Goal: Task Accomplishment & Management: Manage account settings

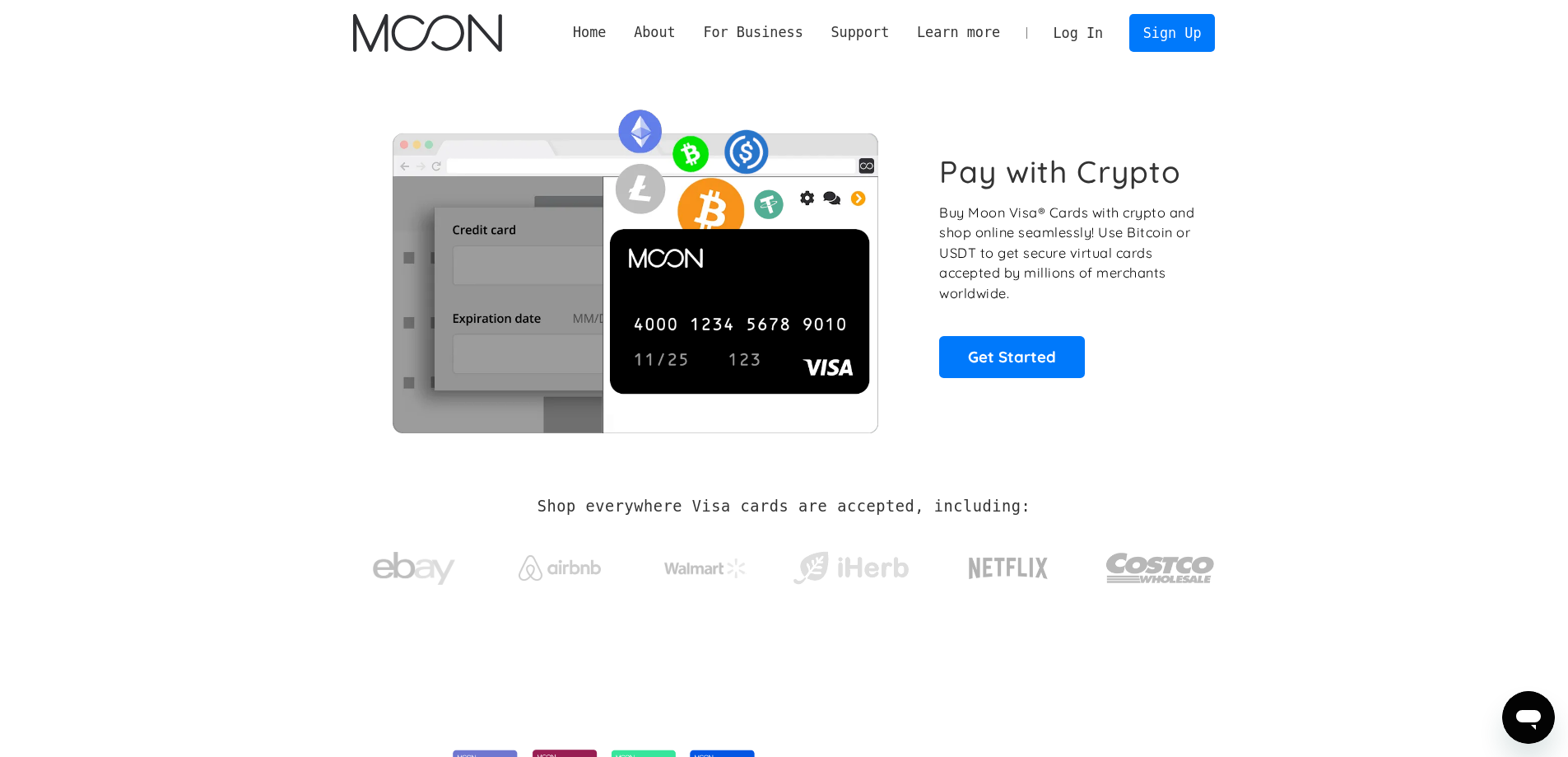
drag, startPoint x: 1580, startPoint y: 110, endPoint x: 1579, endPoint y: 45, distance: 65.0
click at [1567, 45] on html "Home About About Moon Careers Founder's Letter For Business Business Moon APIs …" at bounding box center [784, 378] width 1568 height 757
click at [1169, 32] on link "Sign Up" at bounding box center [1172, 32] width 86 height 37
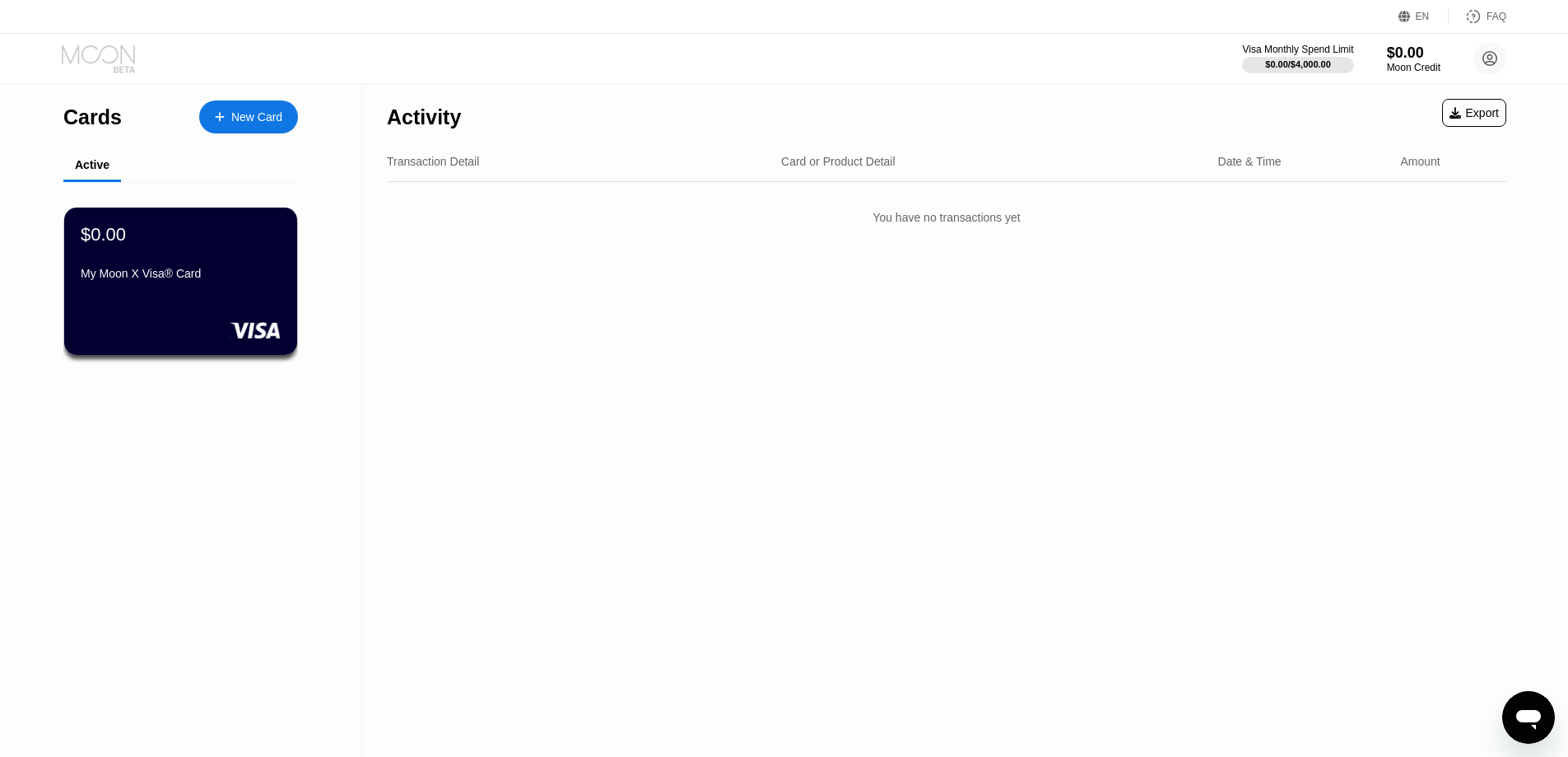
click at [121, 57] on icon at bounding box center [98, 53] width 74 height 19
click at [217, 286] on div "My Moon X Visa® Card" at bounding box center [180, 276] width 202 height 20
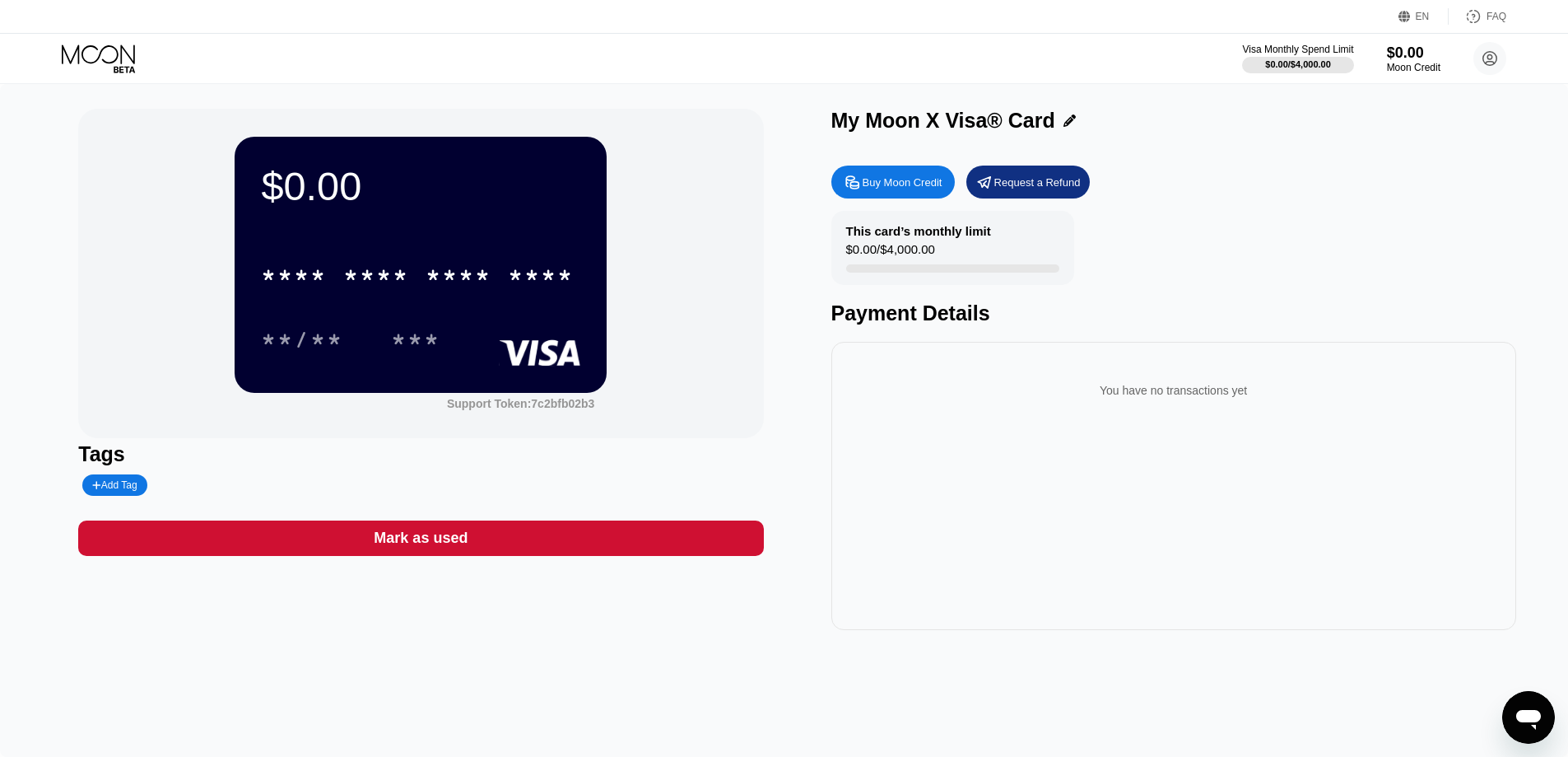
click at [85, 45] on icon at bounding box center [100, 58] width 77 height 29
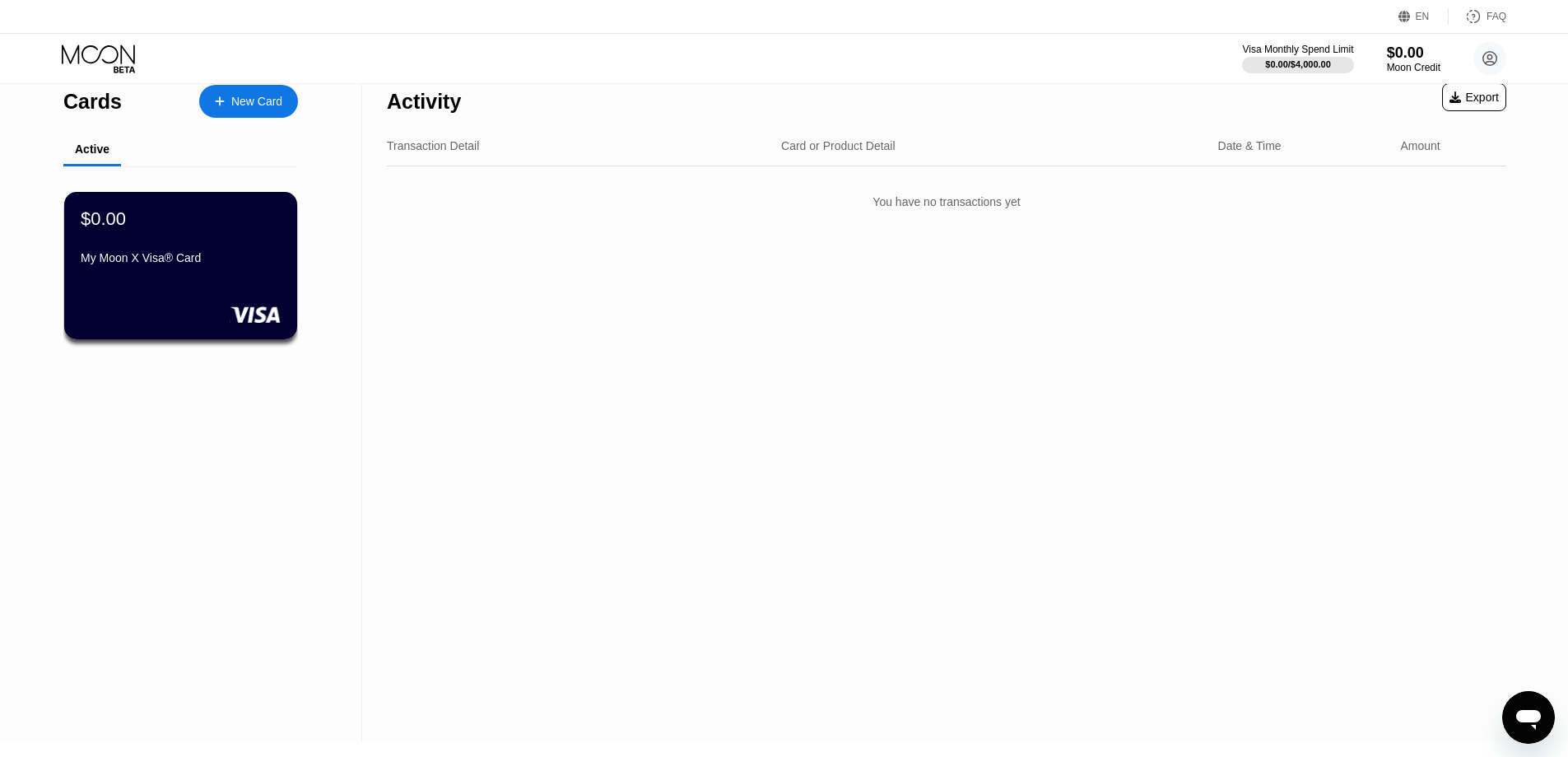
scroll to position [9, 0]
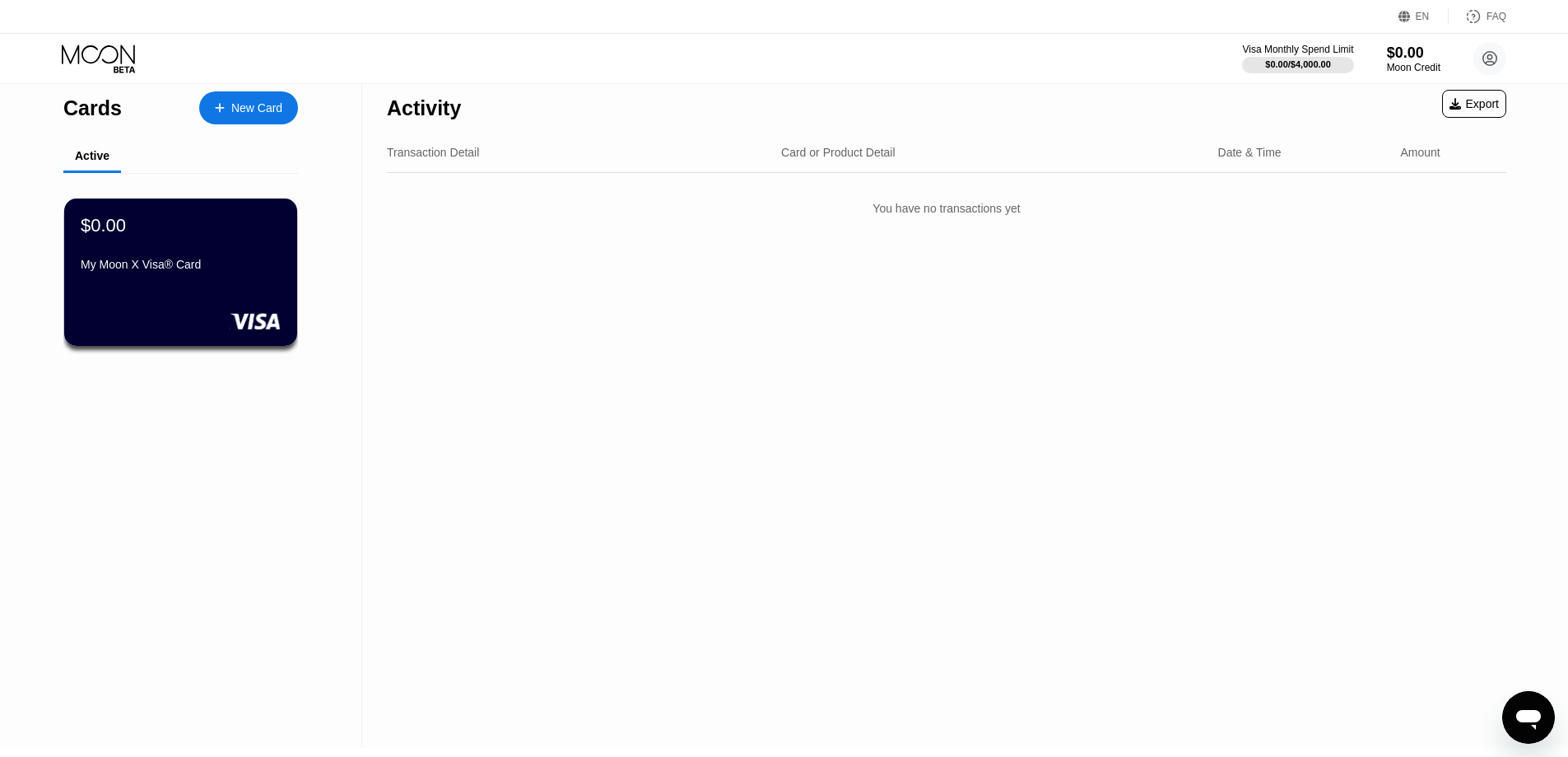
click at [1491, 55] on icon at bounding box center [1489, 58] width 32 height 32
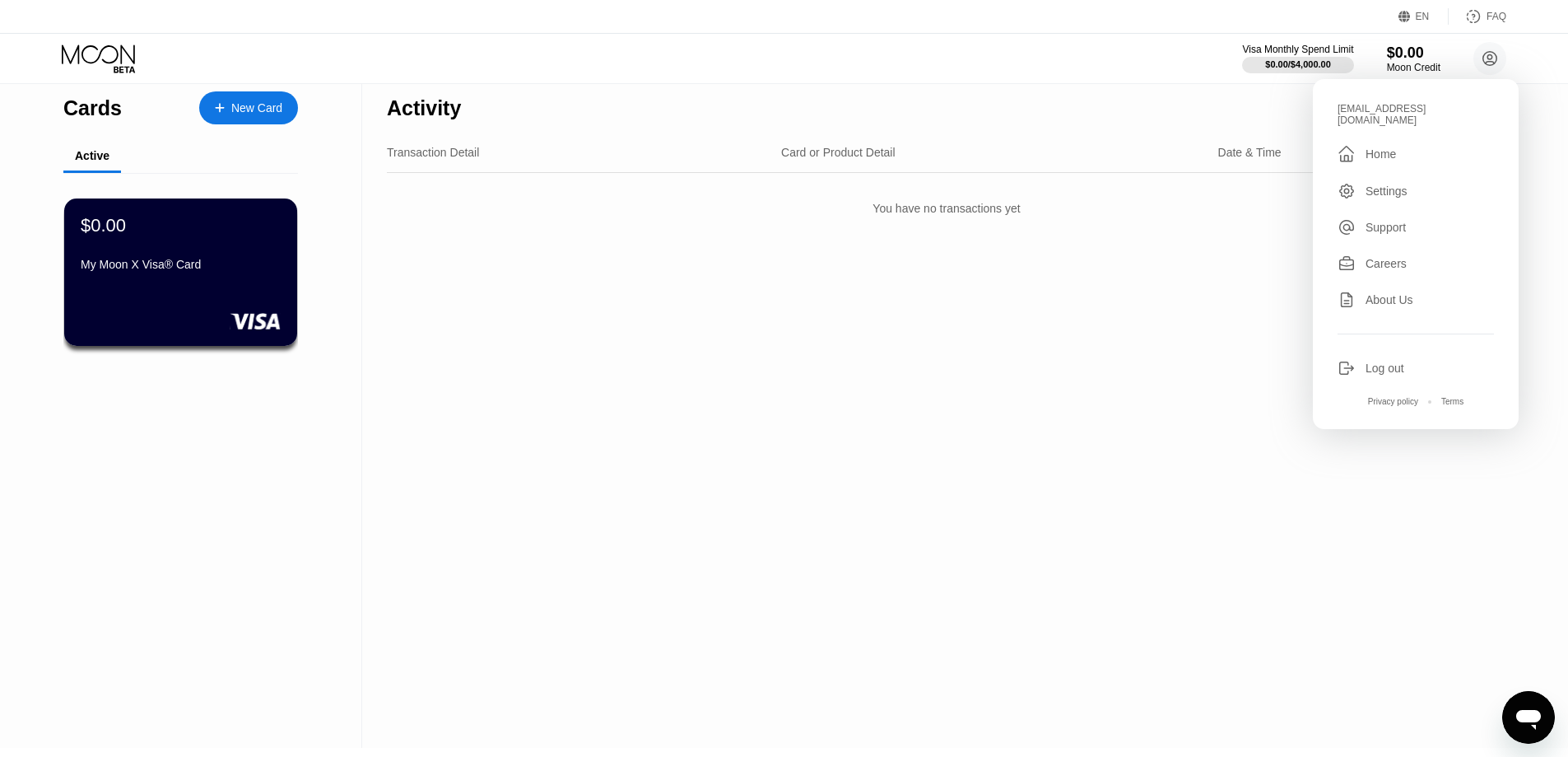
click at [1273, 529] on div "Activity Export Transaction Detail Card or Product Detail Date & Time Amount Yo…" at bounding box center [946, 411] width 1169 height 672
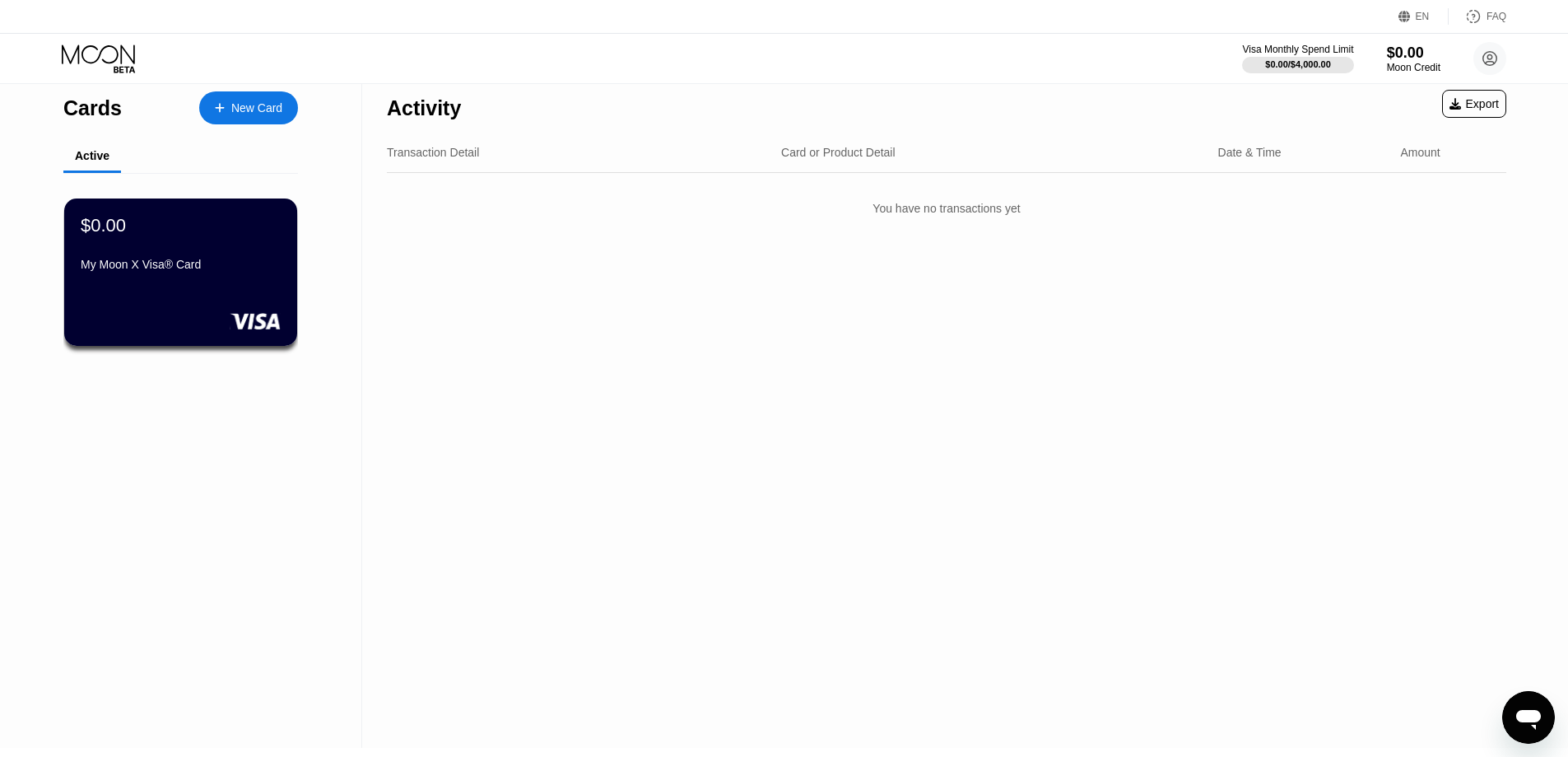
scroll to position [0, 0]
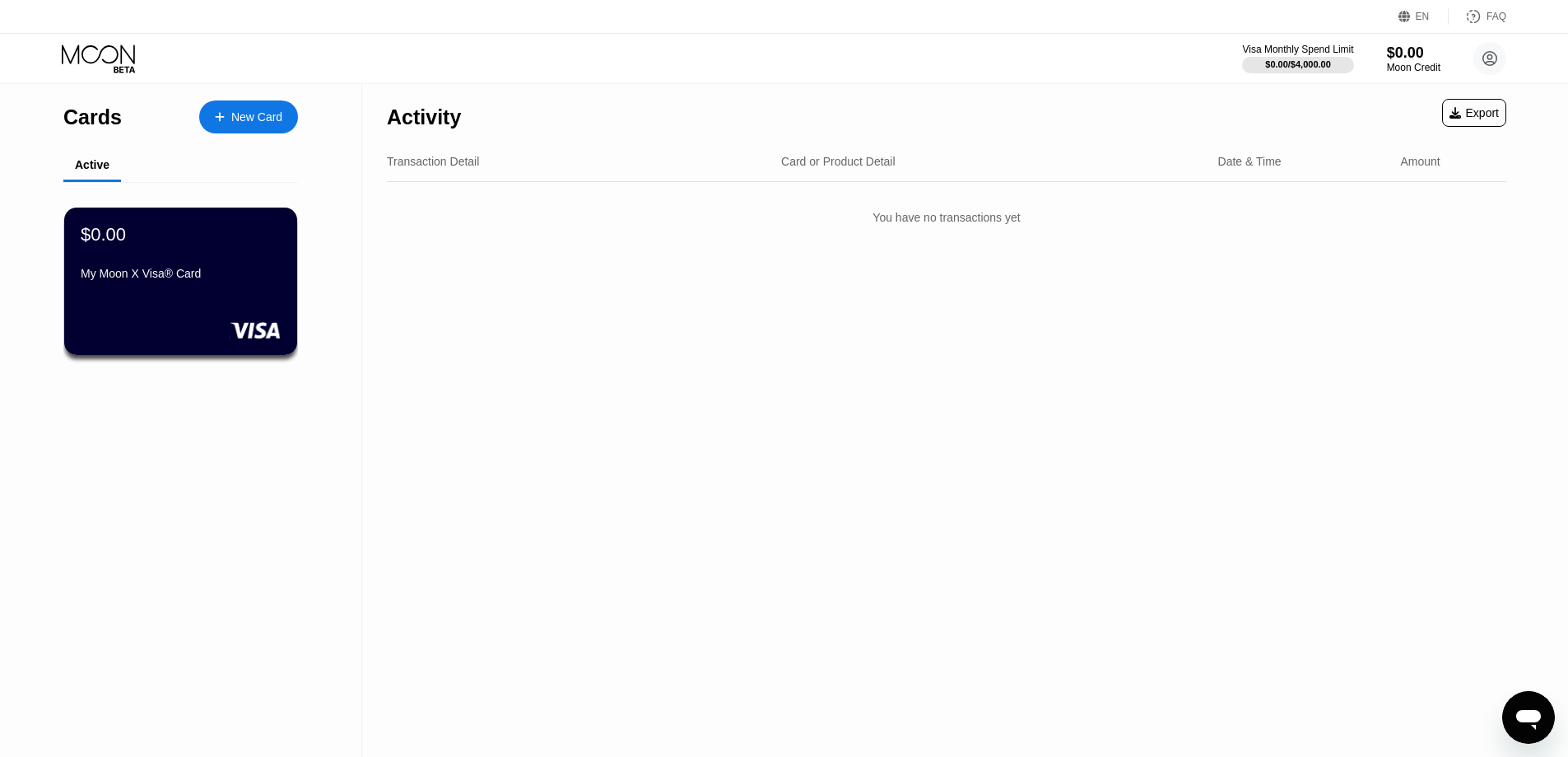
click at [1355, 450] on div "Activity Export Transaction Detail Card or Product Detail Date & Time Amount Yo…" at bounding box center [946, 420] width 1169 height 672
drag, startPoint x: 968, startPoint y: 1, endPoint x: 1051, endPoint y: 382, distance: 389.9
click at [1056, 406] on div "Activity Export Transaction Detail Card or Product Detail Date & Time Amount Yo…" at bounding box center [946, 420] width 1169 height 672
click at [74, 61] on icon at bounding box center [100, 58] width 77 height 29
click at [86, 61] on icon at bounding box center [100, 58] width 77 height 29
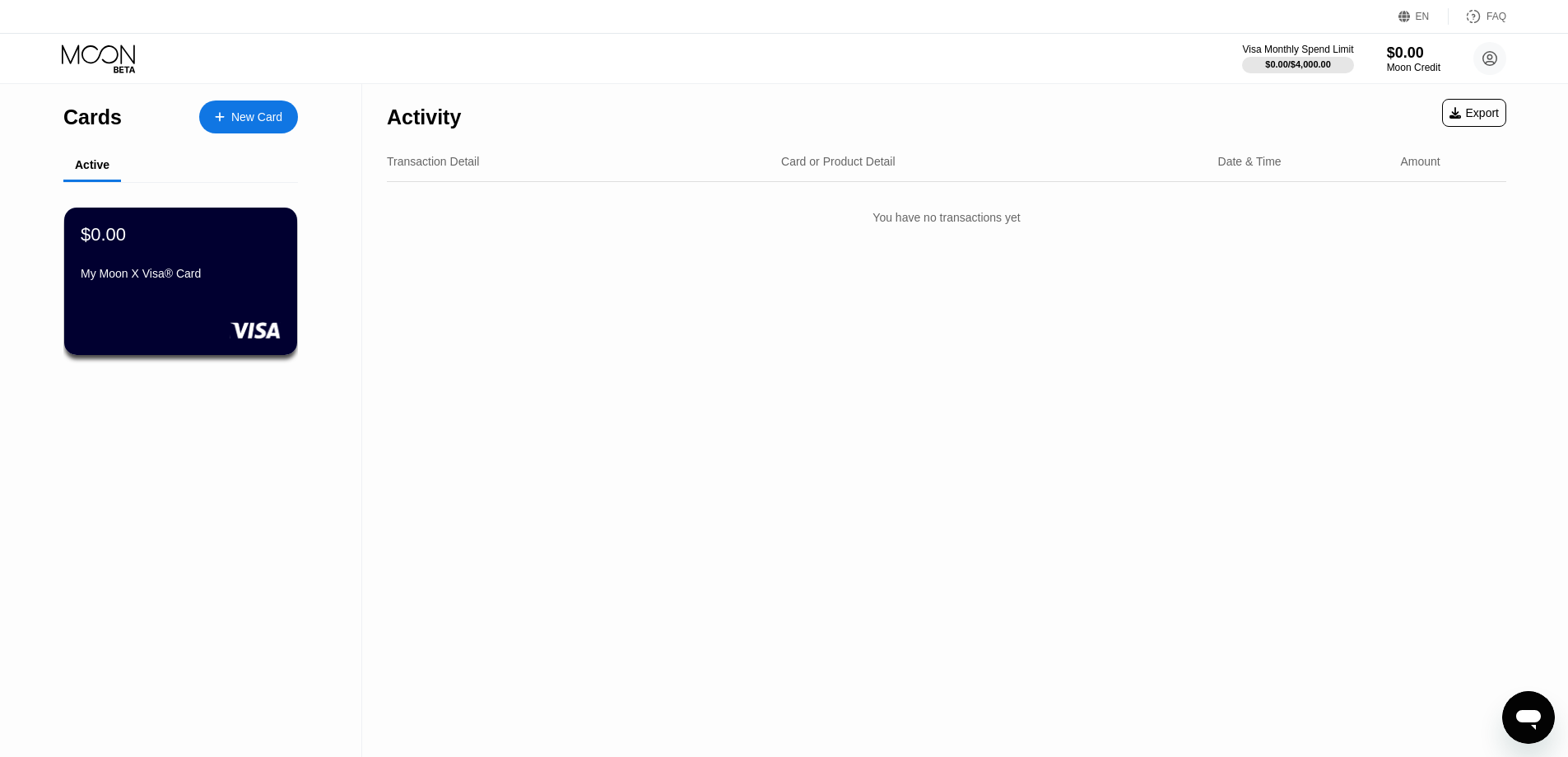
drag, startPoint x: 88, startPoint y: 61, endPoint x: 101, endPoint y: 58, distance: 13.3
click at [92, 61] on icon at bounding box center [100, 58] width 77 height 29
